Goal: Task Accomplishment & Management: Manage account settings

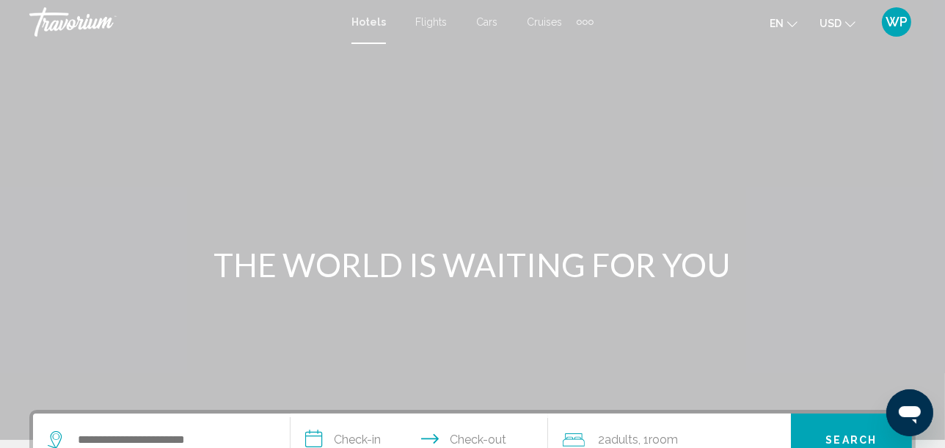
click at [890, 21] on span "WP" at bounding box center [896, 22] width 22 height 15
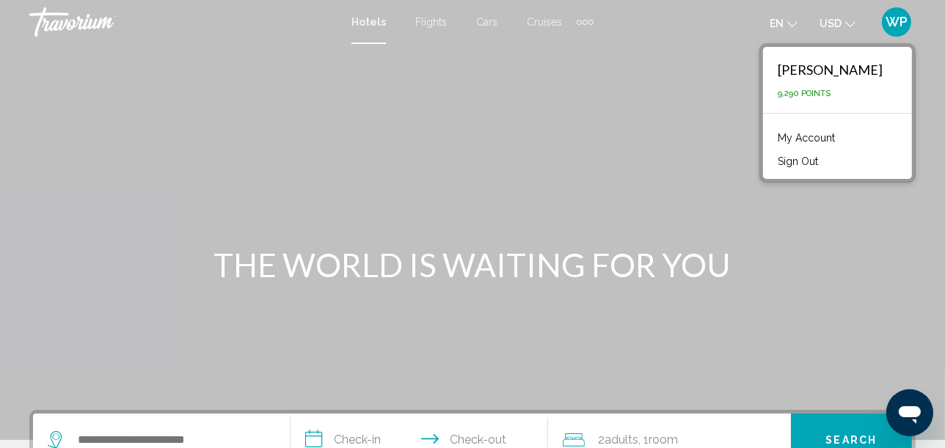
click at [797, 134] on link "My Account" at bounding box center [806, 137] width 72 height 19
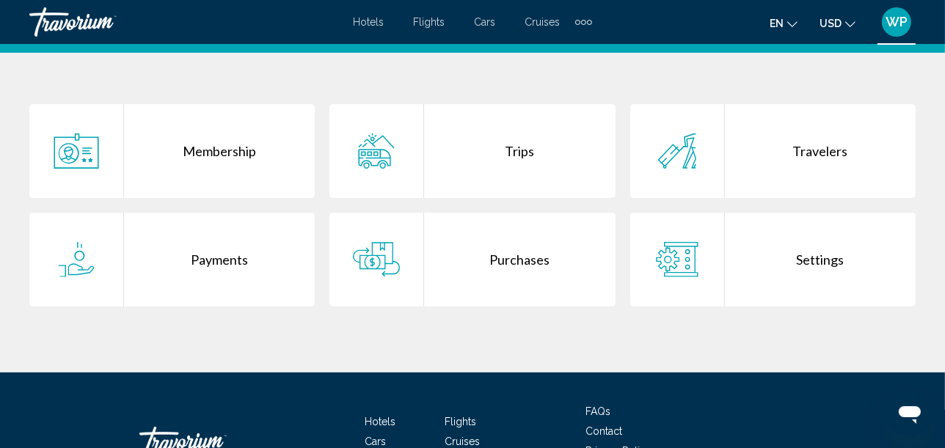
scroll to position [407, 0]
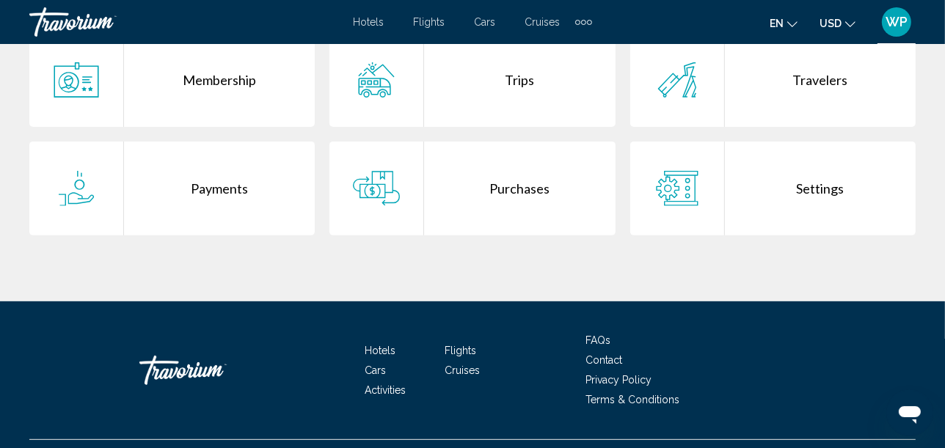
click at [513, 198] on div "Purchases" at bounding box center [519, 189] width 191 height 94
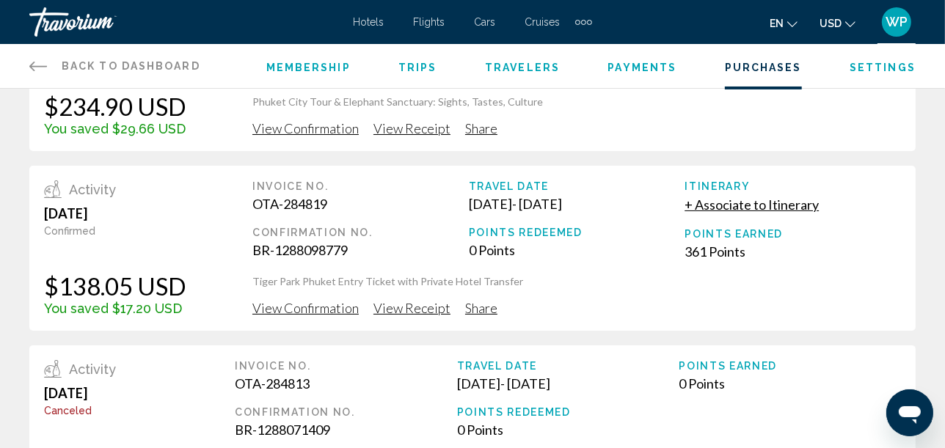
scroll to position [81, 0]
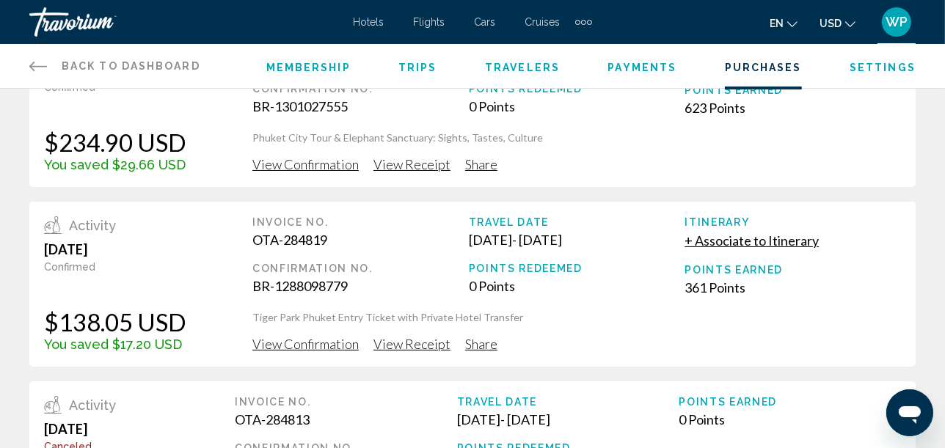
click at [406, 172] on span "View Receipt" at bounding box center [411, 164] width 77 height 16
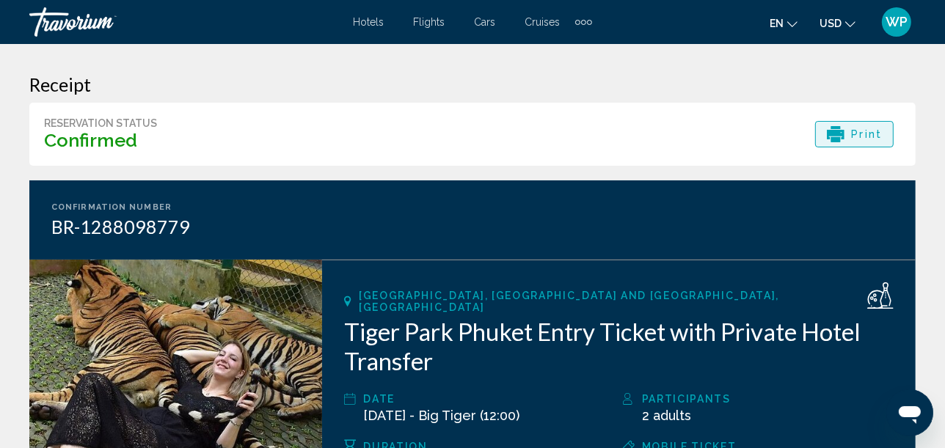
click at [874, 133] on span "Print" at bounding box center [866, 134] width 31 height 25
click at [856, 129] on span "Print" at bounding box center [866, 134] width 31 height 25
